Goal: Information Seeking & Learning: Learn about a topic

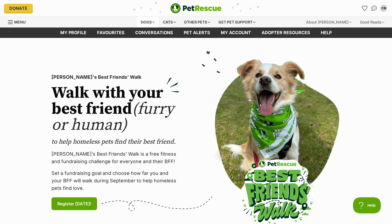
click at [147, 21] on div "Dogs" at bounding box center [147, 22] width 21 height 11
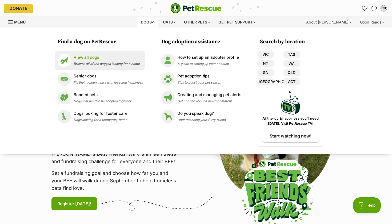
click at [88, 59] on p "View all dogs" at bounding box center [107, 57] width 66 height 6
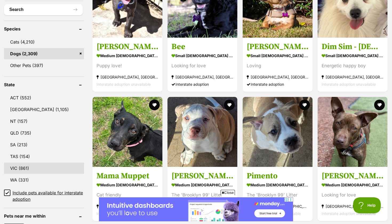
click at [24, 162] on link "VIC (861)" at bounding box center [44, 167] width 80 height 11
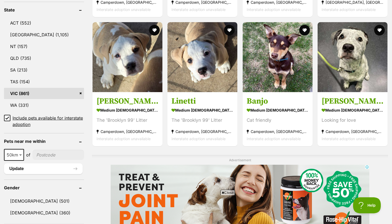
scroll to position [283, 0]
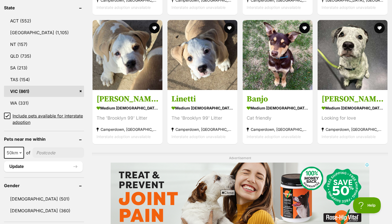
click at [8, 115] on icon at bounding box center [7, 116] width 3 height 2
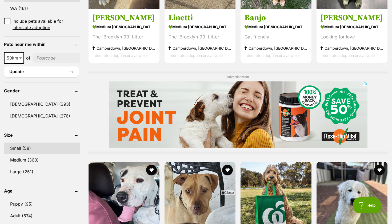
click at [35, 142] on link "Small (58)" at bounding box center [42, 147] width 76 height 11
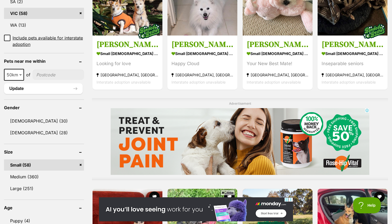
scroll to position [346, 0]
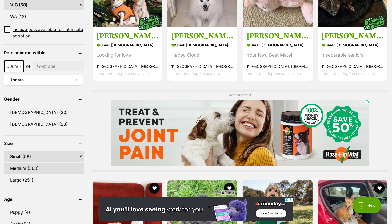
click at [39, 165] on link "Medium (360)" at bounding box center [44, 167] width 80 height 11
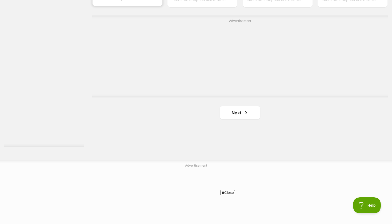
scroll to position [995, 0]
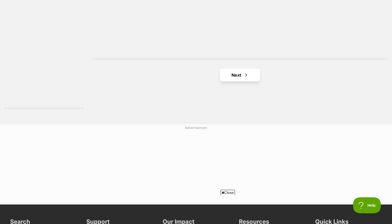
click at [228, 76] on link "Next" at bounding box center [240, 75] width 40 height 13
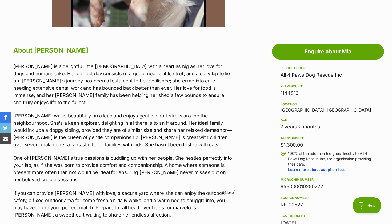
scroll to position [256, 0]
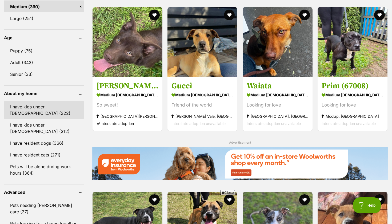
scroll to position [526, 0]
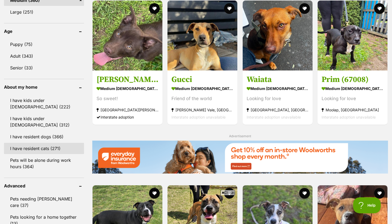
click at [47, 149] on link "I have resident cats (271)" at bounding box center [44, 148] width 80 height 11
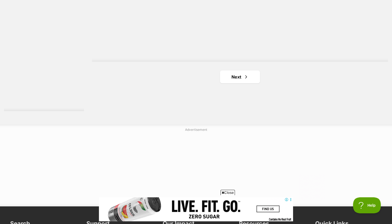
scroll to position [1001, 0]
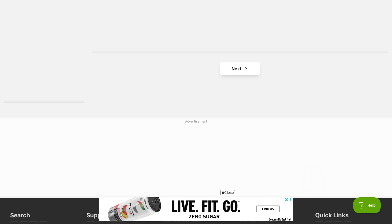
click at [243, 72] on link "Next" at bounding box center [240, 68] width 40 height 13
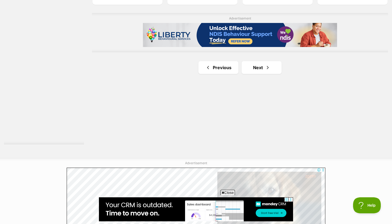
scroll to position [966, 0]
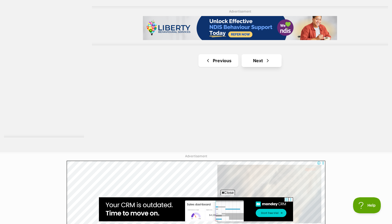
click at [258, 59] on link "Next" at bounding box center [262, 60] width 40 height 13
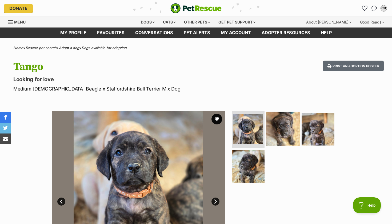
click at [286, 122] on img at bounding box center [283, 129] width 34 height 34
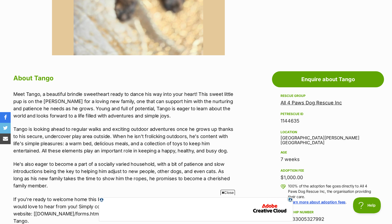
scroll to position [231, 0]
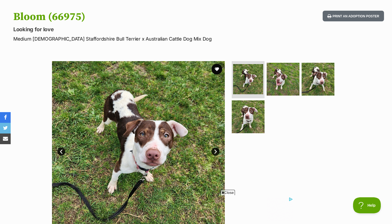
scroll to position [50, 0]
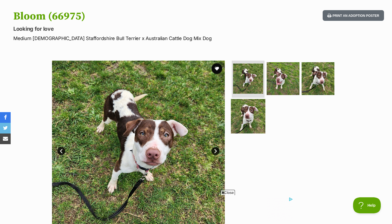
click at [249, 110] on img at bounding box center [248, 116] width 34 height 34
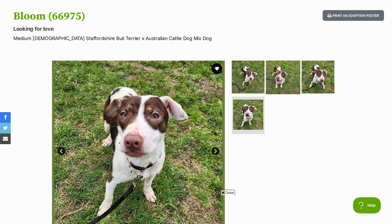
click at [280, 78] on img at bounding box center [283, 76] width 34 height 34
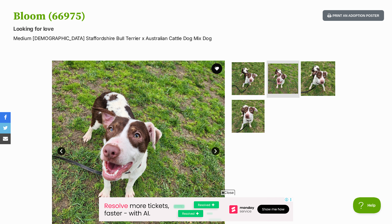
click at [309, 81] on img at bounding box center [318, 78] width 34 height 34
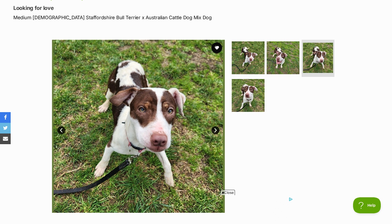
scroll to position [69, 0]
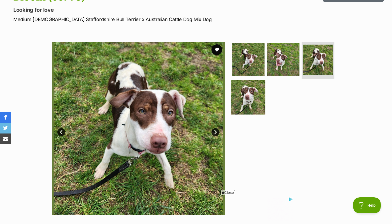
click at [253, 97] on img at bounding box center [248, 97] width 34 height 34
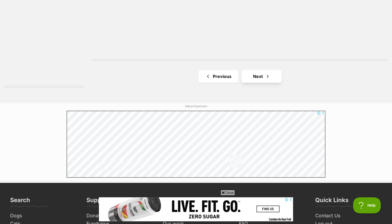
scroll to position [1027, 0]
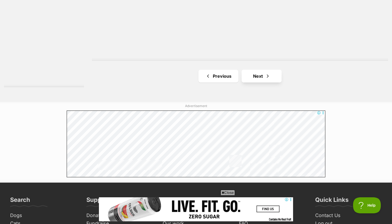
click at [264, 74] on link "Next" at bounding box center [262, 76] width 40 height 13
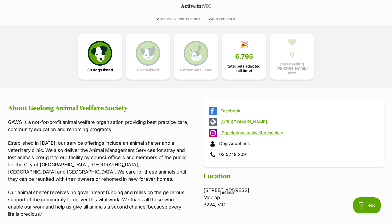
scroll to position [119, 0]
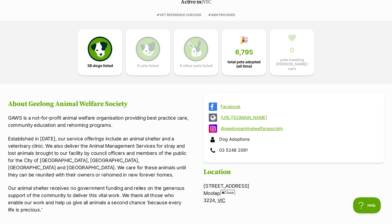
click at [242, 115] on link "[URL][DOMAIN_NAME]" at bounding box center [299, 117] width 156 height 5
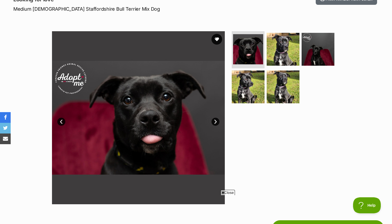
scroll to position [83, 0]
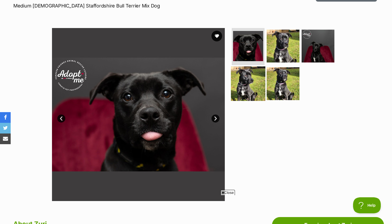
click at [243, 92] on img at bounding box center [248, 83] width 34 height 34
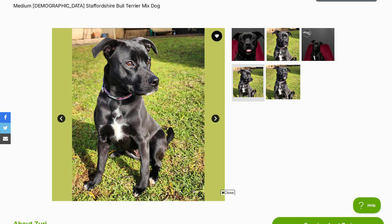
click at [277, 88] on img at bounding box center [283, 82] width 34 height 34
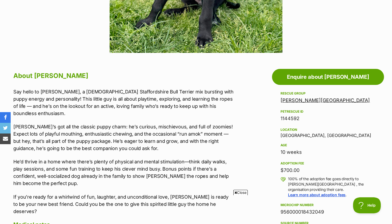
scroll to position [232, 0]
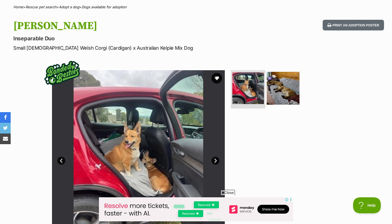
scroll to position [38, 0]
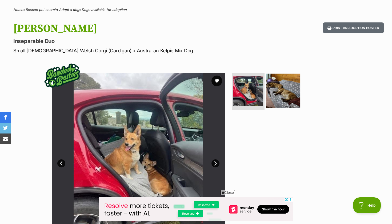
click at [269, 94] on img at bounding box center [283, 90] width 34 height 34
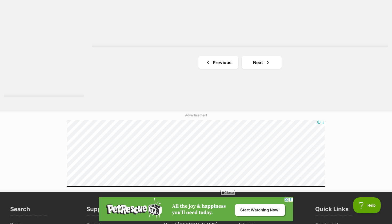
scroll to position [1009, 0]
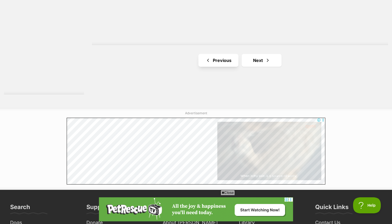
click at [225, 58] on link "Previous" at bounding box center [218, 60] width 40 height 13
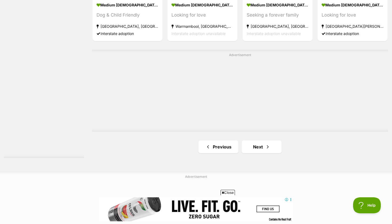
scroll to position [973, 0]
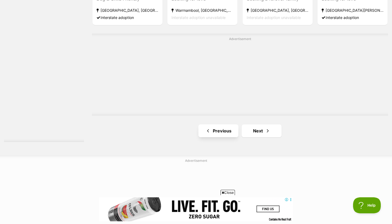
click at [227, 128] on link "Previous" at bounding box center [218, 130] width 40 height 13
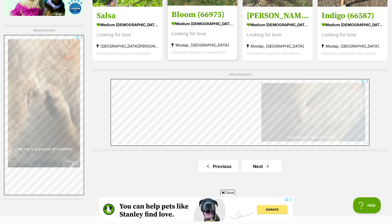
scroll to position [946, 0]
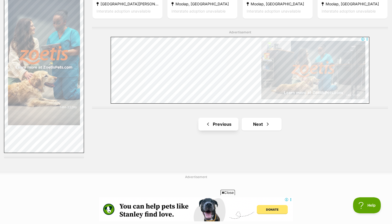
click at [220, 119] on link "Previous" at bounding box center [218, 124] width 40 height 13
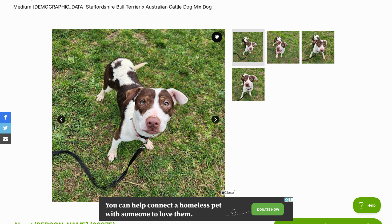
scroll to position [90, 0]
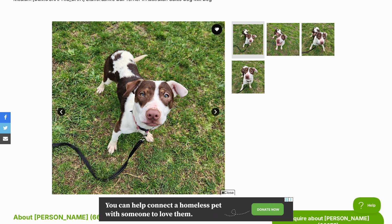
click at [215, 110] on link "Next" at bounding box center [216, 112] width 8 height 8
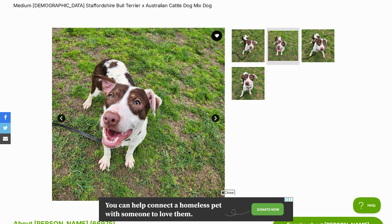
scroll to position [76, 0]
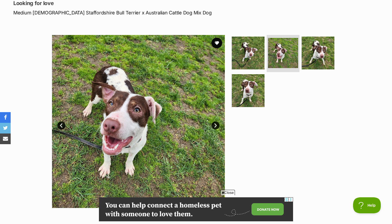
click at [216, 123] on link "Next" at bounding box center [216, 125] width 8 height 8
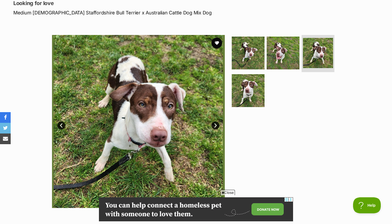
click at [216, 123] on link "Next" at bounding box center [216, 125] width 8 height 8
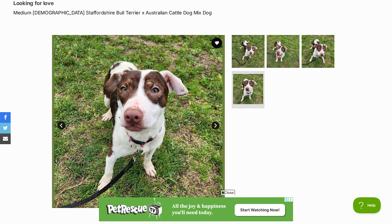
scroll to position [59, 0]
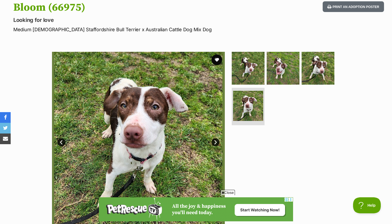
click at [218, 140] on link "Next" at bounding box center [216, 142] width 8 height 8
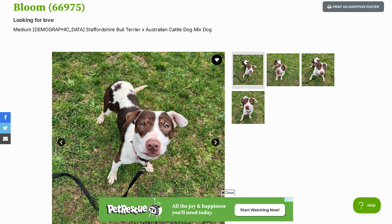
click at [218, 140] on link "Next" at bounding box center [216, 142] width 8 height 8
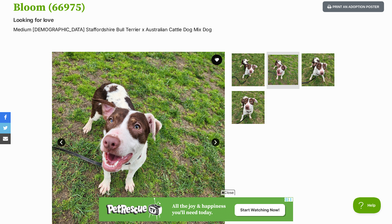
click at [218, 140] on link "Next" at bounding box center [216, 142] width 8 height 8
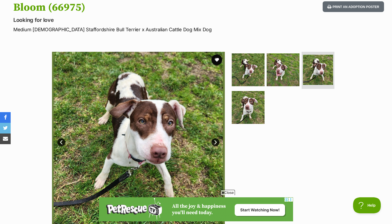
click at [218, 140] on link "Next" at bounding box center [216, 142] width 8 height 8
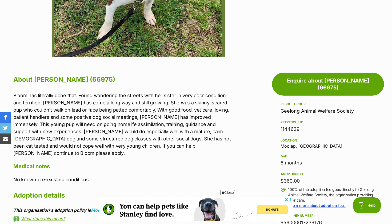
scroll to position [263, 0]
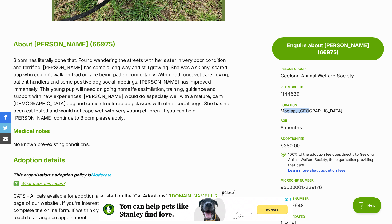
drag, startPoint x: 309, startPoint y: 102, endPoint x: 278, endPoint y: 103, distance: 30.4
click at [278, 103] on aside "Rescue group Geelong Animal Welfare Society PetRescue ID 1144629 Location Moola…" at bounding box center [328, 185] width 112 height 239
copy div "Moolap, VIC"
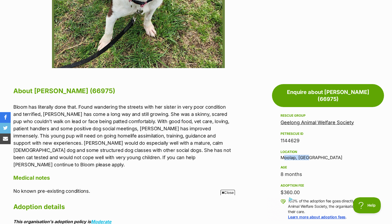
scroll to position [199, 0]
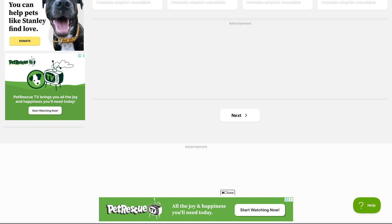
scroll to position [956, 0]
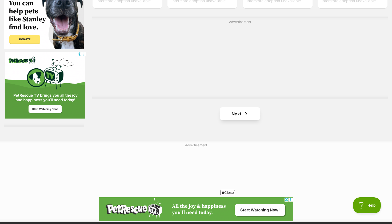
click at [244, 112] on span "Next page" at bounding box center [246, 113] width 5 height 6
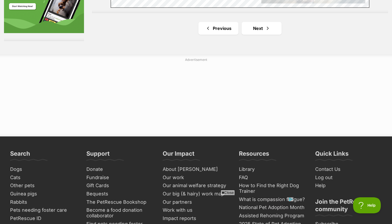
scroll to position [1048, 0]
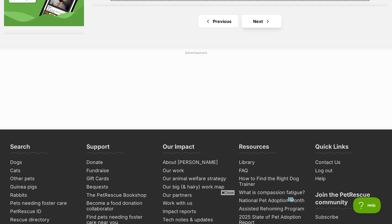
click at [261, 20] on link "Next" at bounding box center [262, 21] width 40 height 13
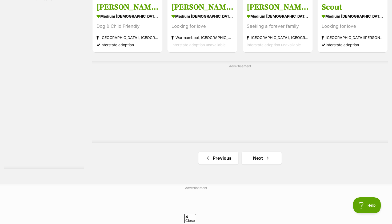
click at [264, 159] on link "Next" at bounding box center [262, 158] width 40 height 13
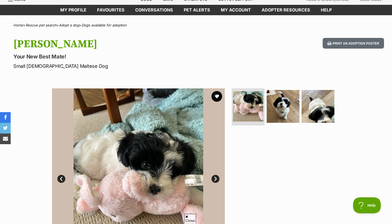
scroll to position [58, 0]
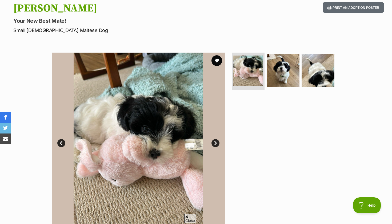
click at [217, 145] on link "Next" at bounding box center [216, 143] width 8 height 8
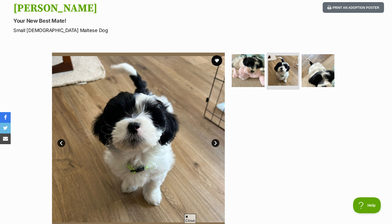
click at [217, 145] on link "Next" at bounding box center [216, 143] width 8 height 8
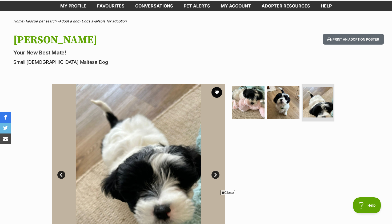
scroll to position [23, 0]
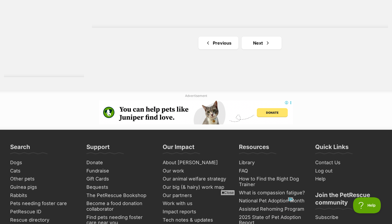
scroll to position [1034, 0]
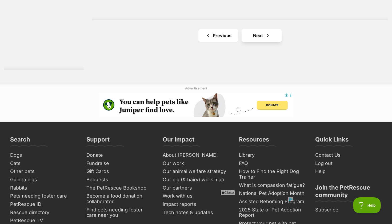
click at [259, 38] on link "Next" at bounding box center [262, 35] width 40 height 13
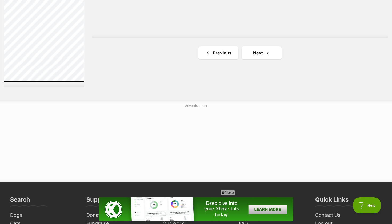
scroll to position [1028, 0]
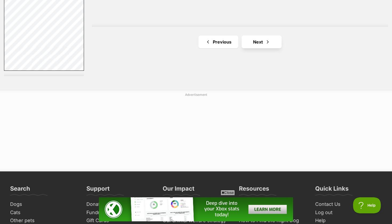
click at [261, 42] on link "Next" at bounding box center [262, 41] width 40 height 13
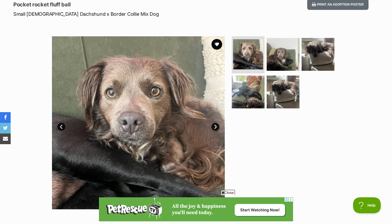
scroll to position [99, 0]
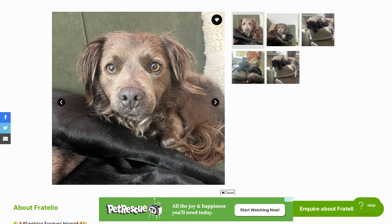
click at [214, 103] on link "Next" at bounding box center [216, 102] width 8 height 8
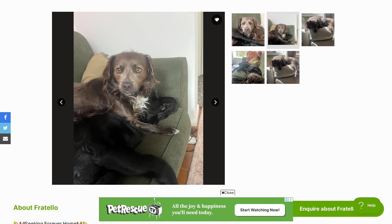
click at [214, 103] on link "Next" at bounding box center [216, 102] width 8 height 8
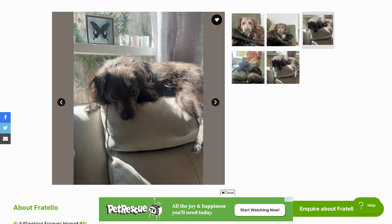
click at [214, 103] on link "Next" at bounding box center [216, 102] width 8 height 8
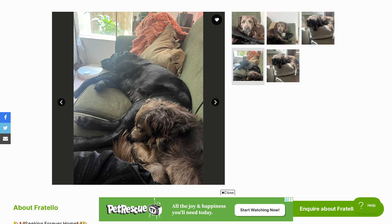
click at [214, 103] on link "Next" at bounding box center [216, 102] width 8 height 8
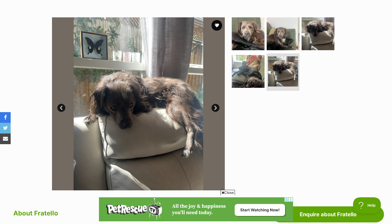
scroll to position [63, 0]
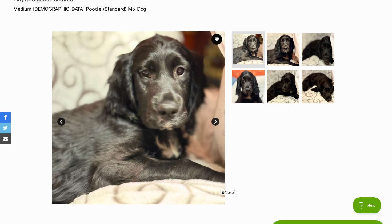
scroll to position [90, 0]
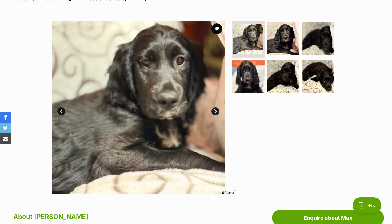
click at [215, 109] on link "Next" at bounding box center [216, 111] width 8 height 8
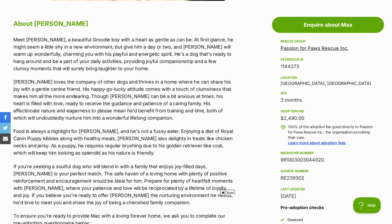
scroll to position [0, 0]
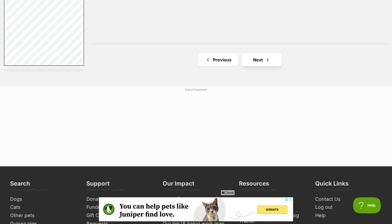
click at [262, 60] on link "Next" at bounding box center [262, 59] width 40 height 13
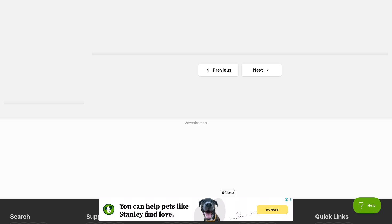
scroll to position [1000, 0]
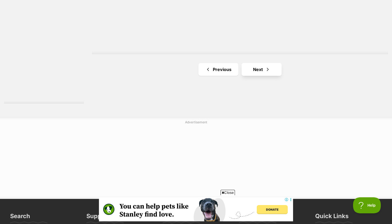
click at [262, 69] on link "Next" at bounding box center [262, 69] width 40 height 13
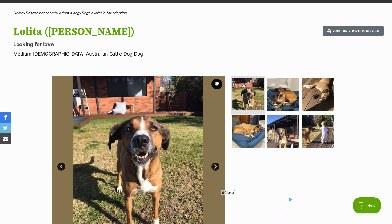
scroll to position [38, 0]
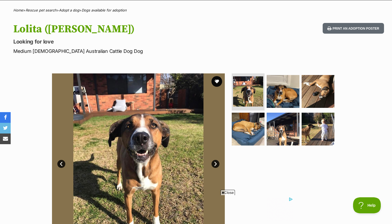
click at [217, 160] on link "Next" at bounding box center [216, 164] width 8 height 8
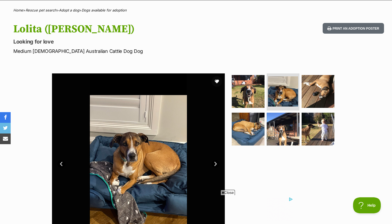
click at [217, 160] on link "Next" at bounding box center [216, 164] width 8 height 8
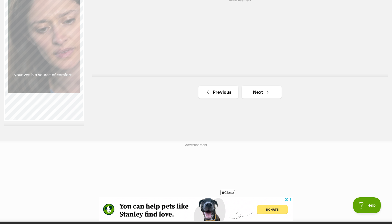
scroll to position [994, 0]
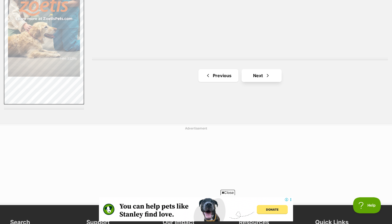
click at [256, 73] on link "Next" at bounding box center [262, 75] width 40 height 13
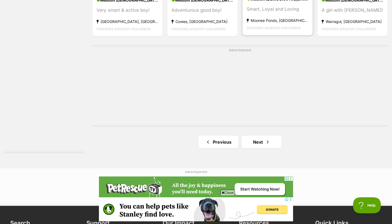
scroll to position [999, 0]
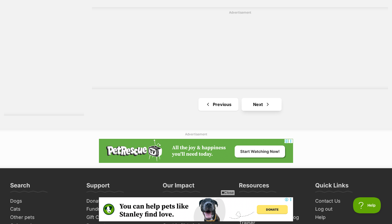
click at [259, 104] on link "Next" at bounding box center [262, 104] width 40 height 13
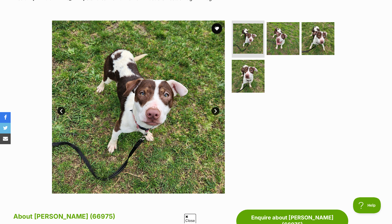
click at [216, 110] on link "Next" at bounding box center [216, 111] width 8 height 8
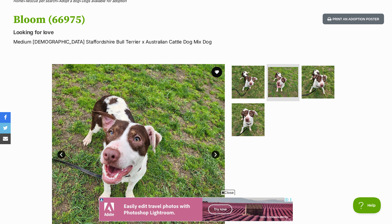
scroll to position [46, 0]
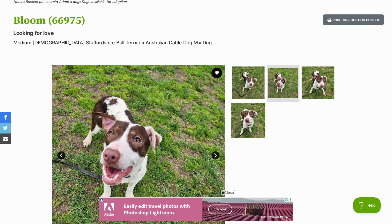
click at [252, 124] on img at bounding box center [248, 120] width 34 height 34
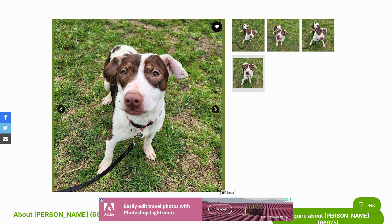
scroll to position [93, 0]
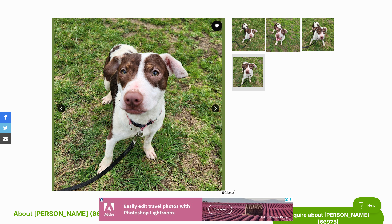
click at [287, 39] on img at bounding box center [283, 34] width 34 height 34
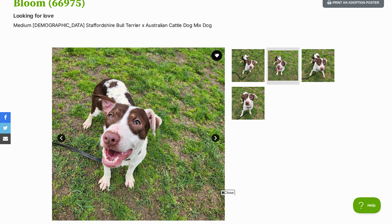
scroll to position [28, 0]
